Goal: Task Accomplishment & Management: Manage account settings

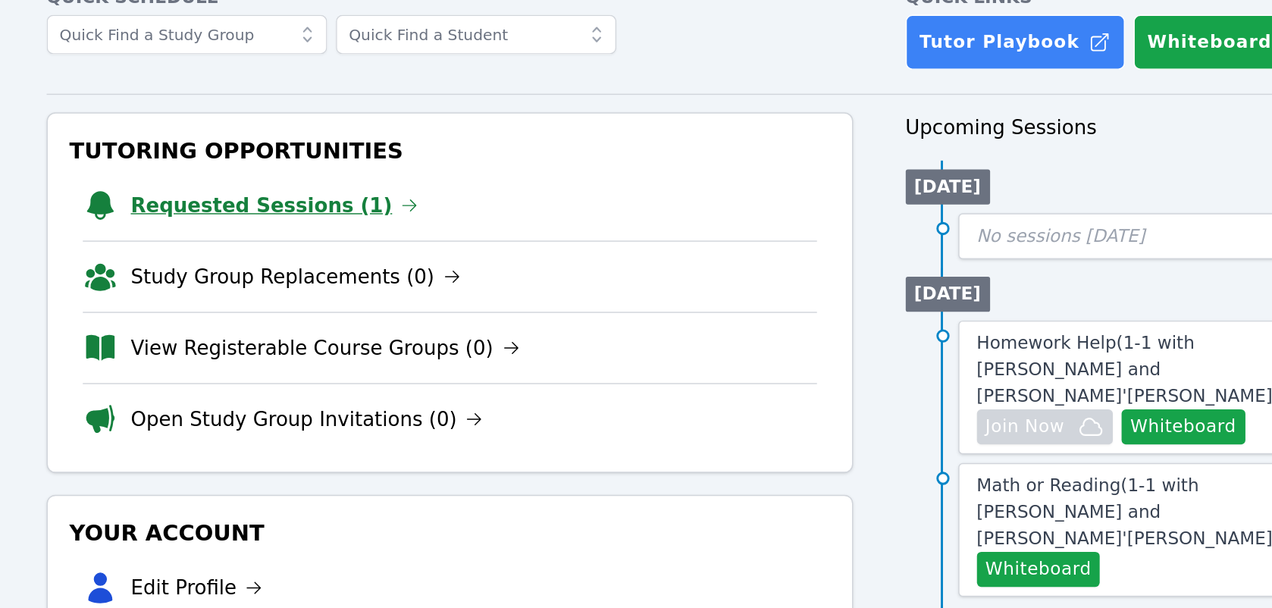
click at [287, 231] on link "Requested Sessions (1)" at bounding box center [317, 234] width 199 height 21
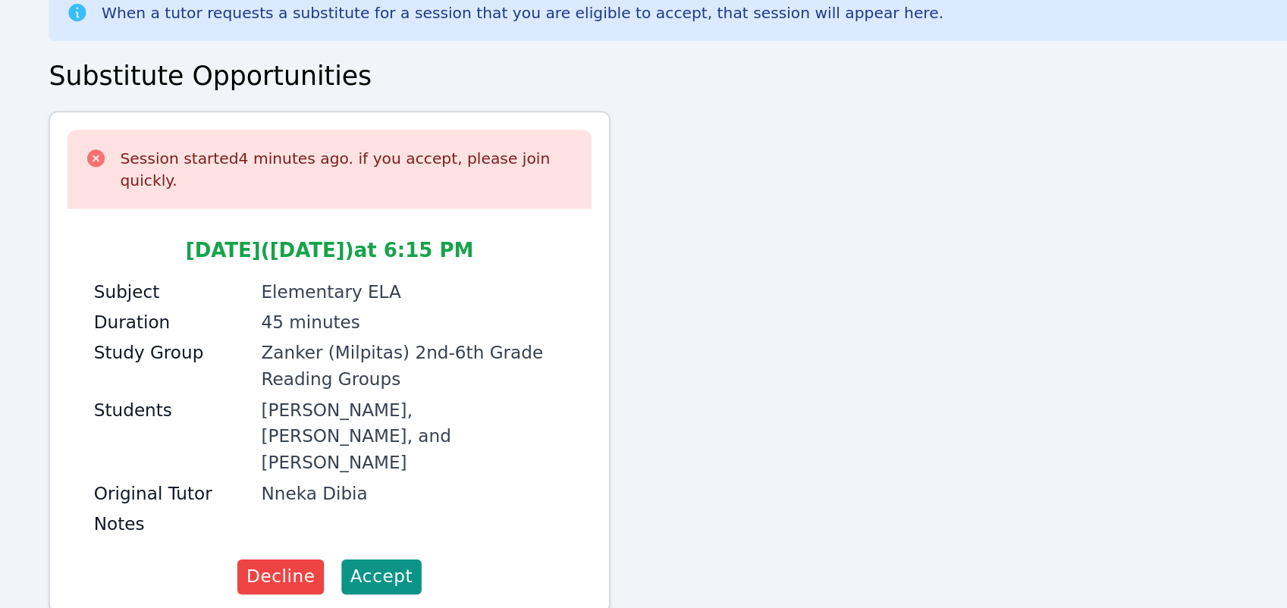
click at [287, 231] on div "Home Sessions Study Groups Students Messages Open user menu Lee'Tayna Hostick O…" at bounding box center [643, 304] width 1287 height 608
click at [640, 347] on div "Session started 4 minutes ago. if you accept, please join quickly. Oct 10 (toda…" at bounding box center [643, 349] width 965 height 359
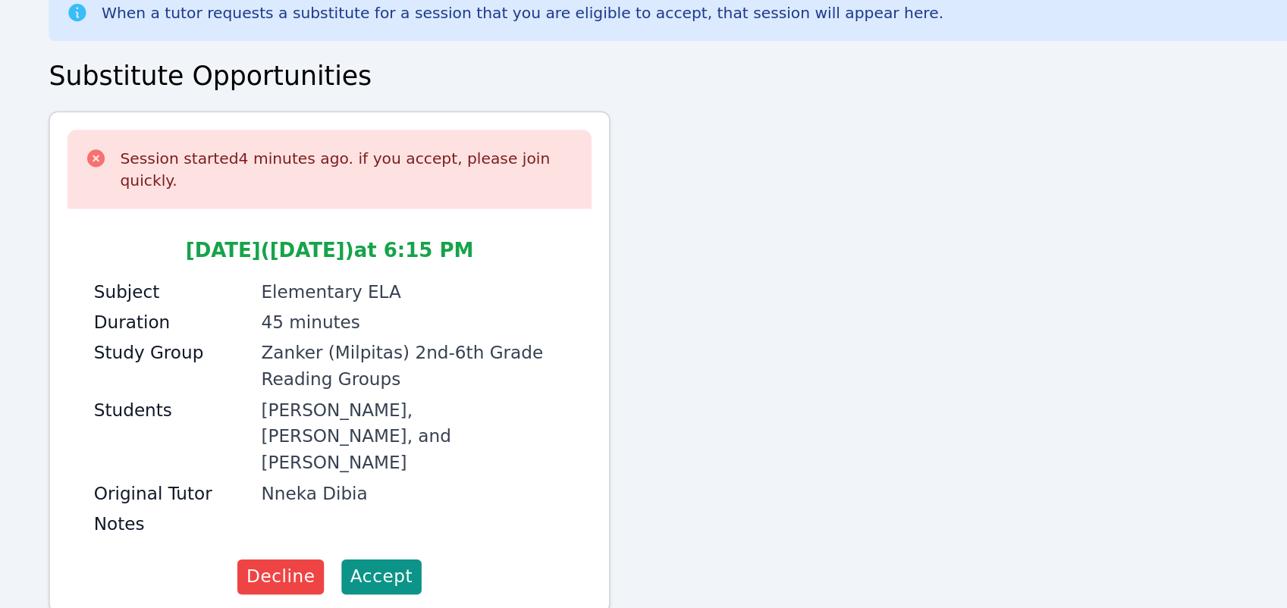
click at [640, 347] on div "Session started 4 minutes ago. if you accept, please join quickly. Oct 10 (toda…" at bounding box center [643, 349] width 965 height 359
